Goal: Transaction & Acquisition: Purchase product/service

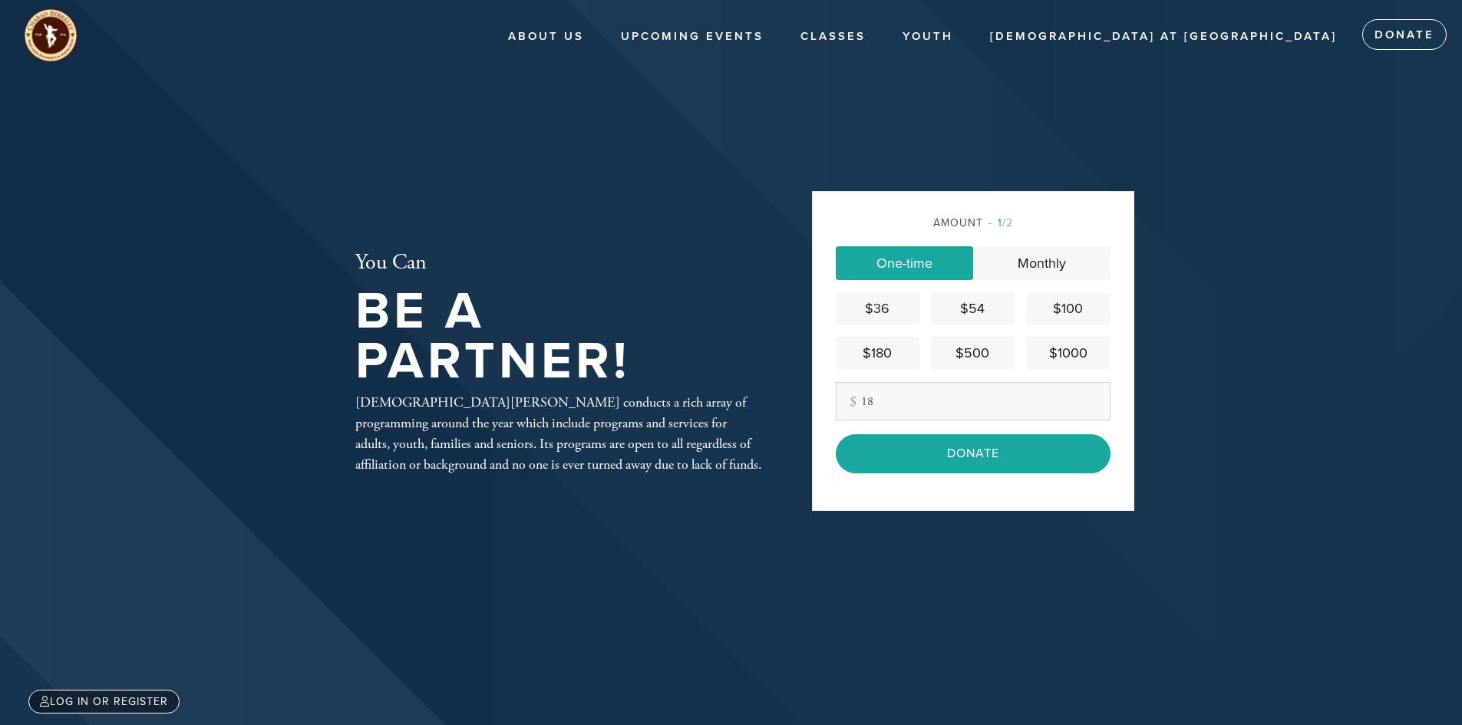
type input "18"
click at [839, 503] on div "Amount 1 /2 One-time Monthly $36 $54 $100 $180 $500 $1000 Other Amount 18 Contr…" at bounding box center [973, 350] width 322 height 319
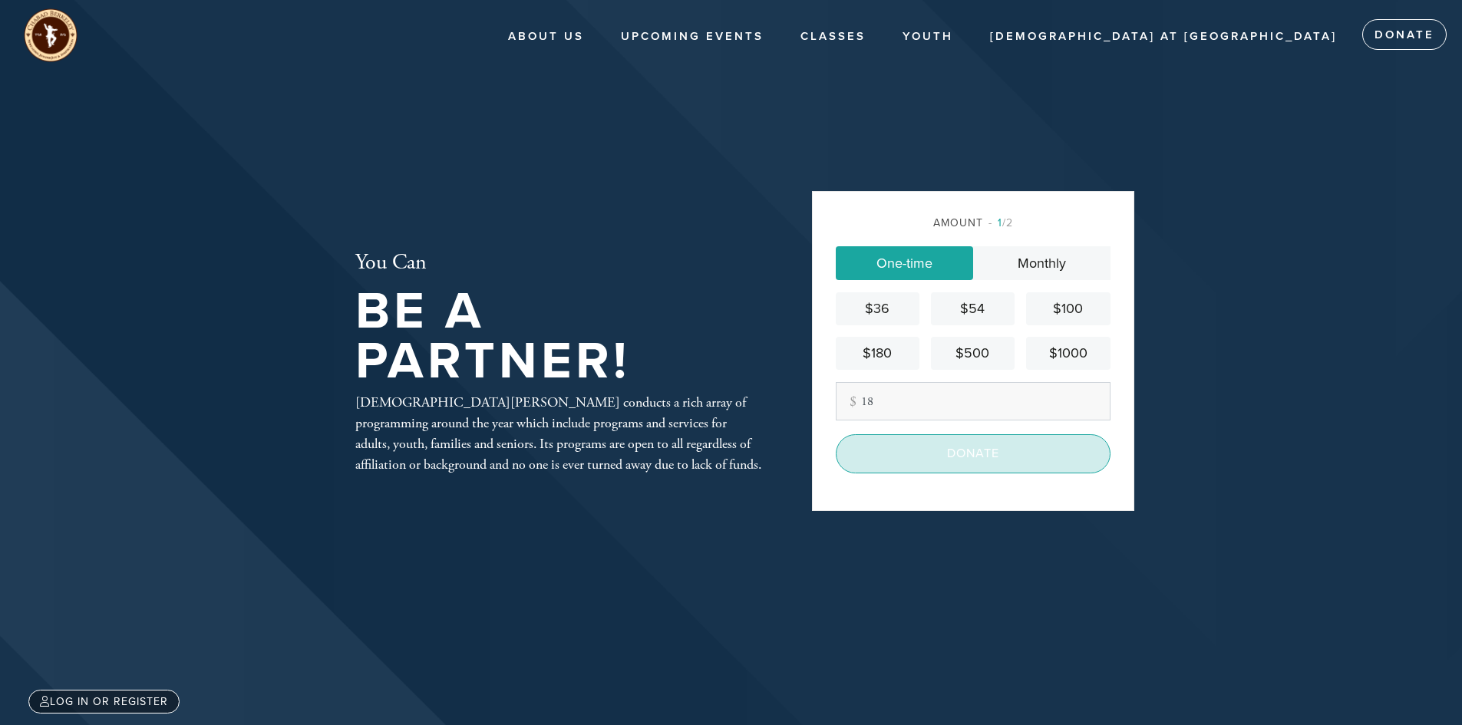
click at [901, 444] on input "Donate" at bounding box center [973, 453] width 275 height 38
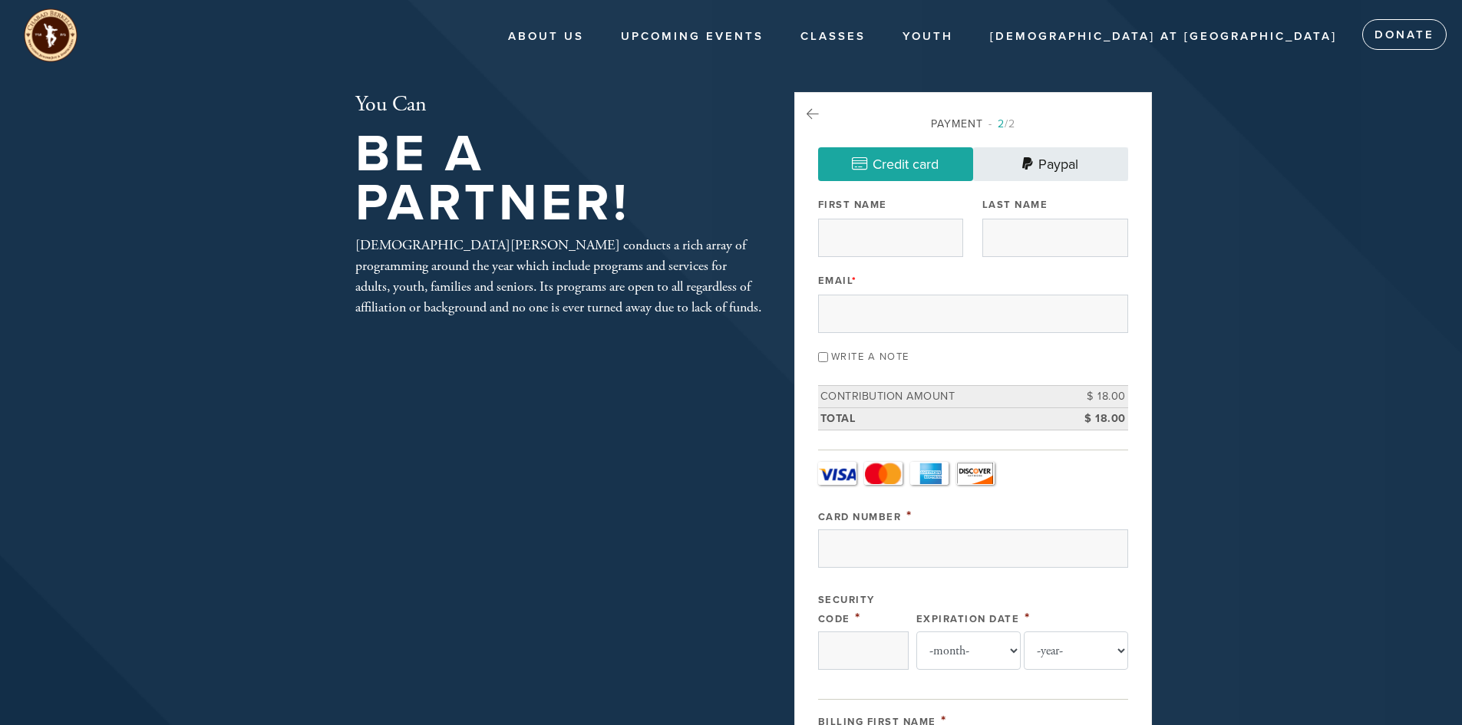
click at [1043, 178] on link "Paypal" at bounding box center [1050, 164] width 155 height 34
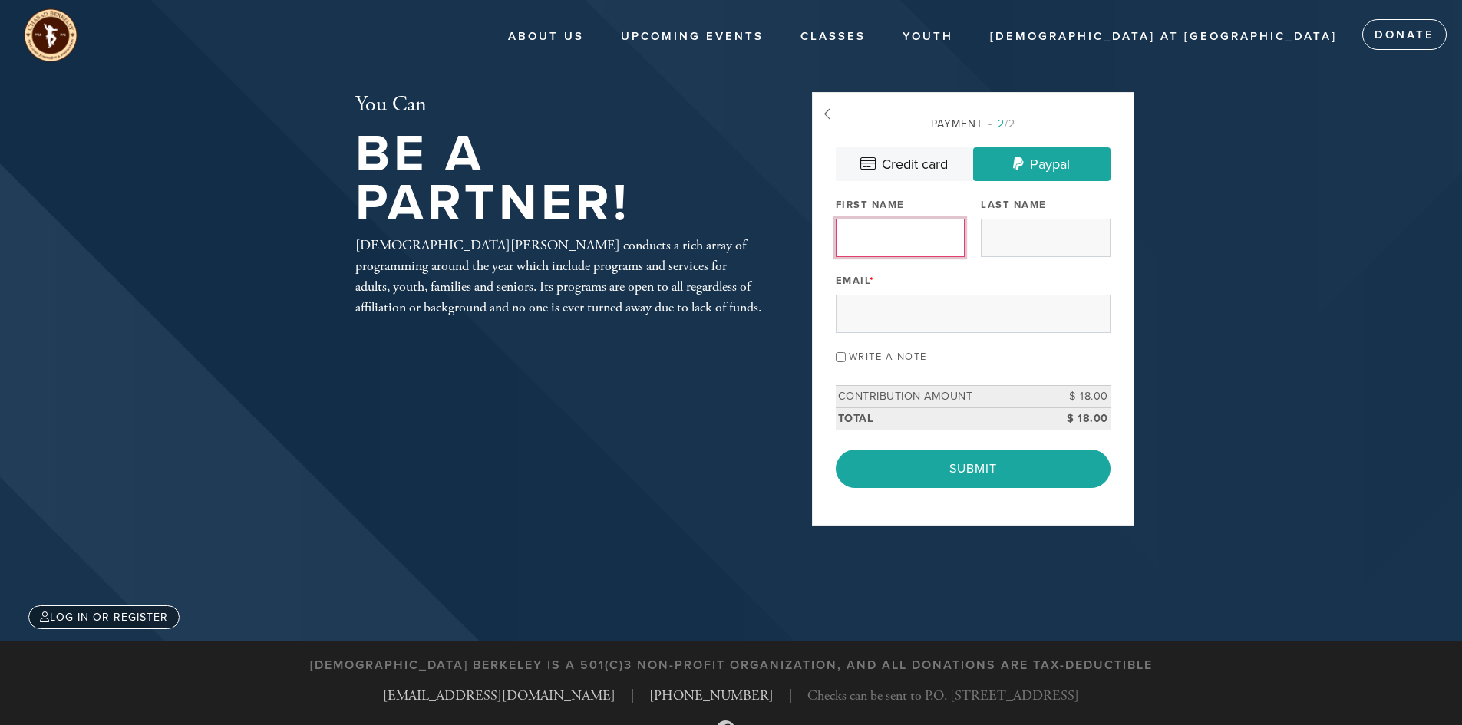
drag, startPoint x: 908, startPoint y: 232, endPoint x: 898, endPoint y: 238, distance: 11.3
click at [902, 235] on input "First Name" at bounding box center [900, 238] width 129 height 38
type input "Tim"
type input "Chan"
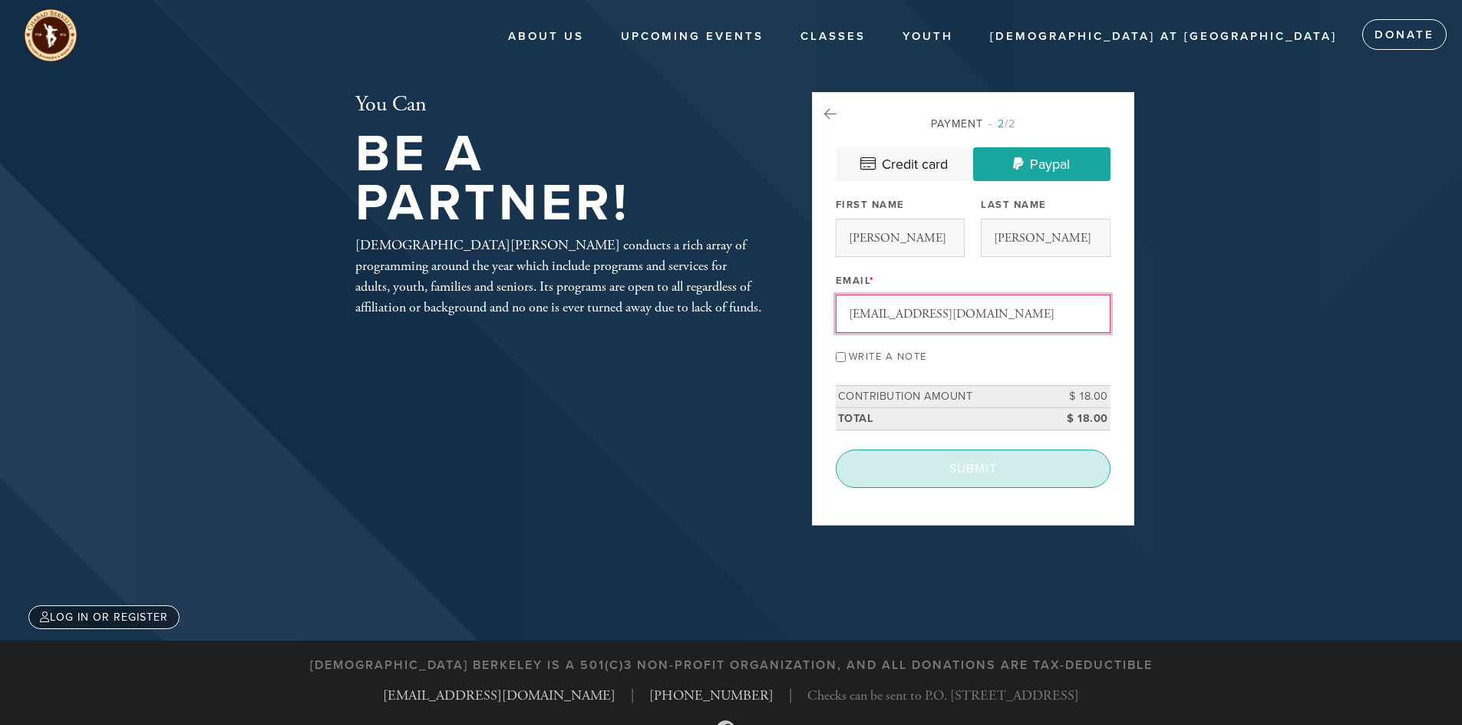
type input "t3kc@yahoo.com"
click at [948, 464] on input "Submit" at bounding box center [973, 469] width 275 height 38
